Goal: Find specific page/section: Find specific page/section

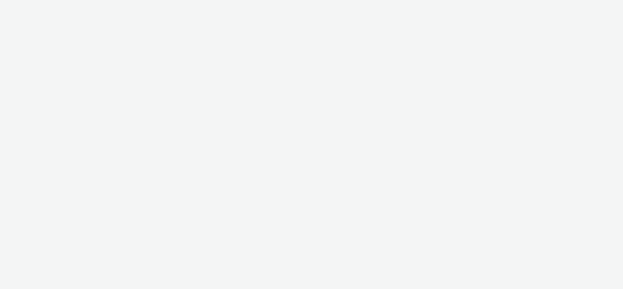
select select "56d0a833-3276-4dfd-90a4-247512fb7059"
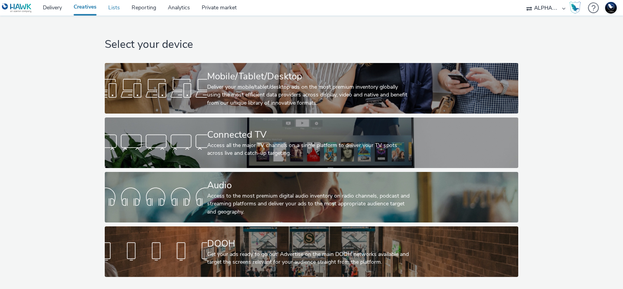
click at [117, 9] on link "Lists" at bounding box center [113, 8] width 23 height 16
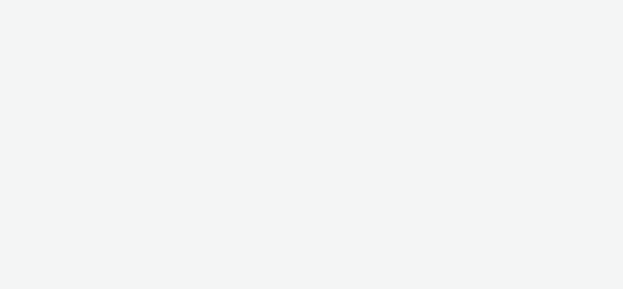
select select "2fc77e36-bb93-4aa3-9dff-dcb08e02eac6"
select select "633458d8-165b-4764-9f55-7760eda36fe8"
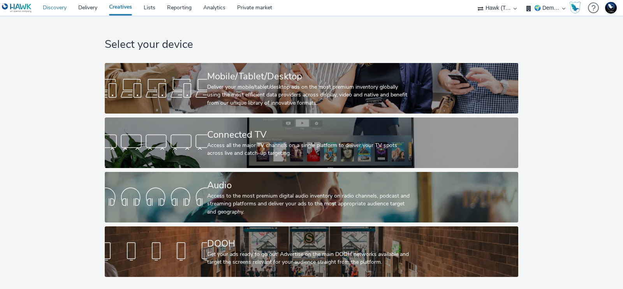
click at [60, 7] on link "Discovery" at bounding box center [54, 8] width 35 height 16
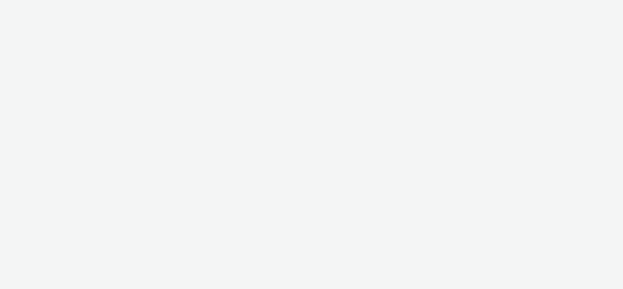
select select "2fc77e36-bb93-4aa3-9dff-dcb08e02eac6"
select select "633458d8-165b-4764-9f55-7760eda36fe8"
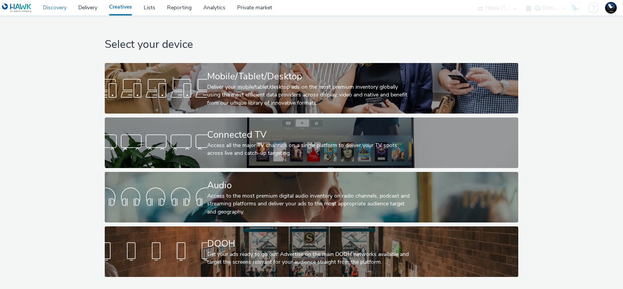
click at [56, 9] on link "Discovery" at bounding box center [54, 8] width 35 height 16
